Goal: Information Seeking & Learning: Learn about a topic

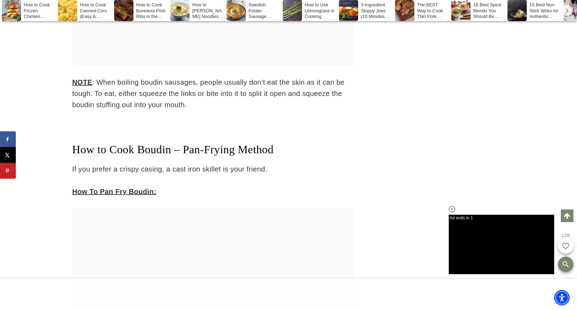
scroll to position [2277, 0]
